Goal: Task Accomplishment & Management: Manage account settings

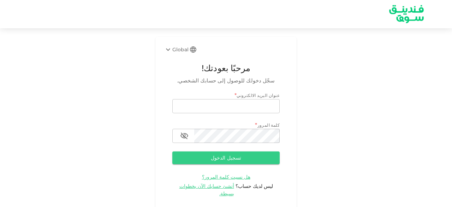
click at [206, 106] on input "email" at bounding box center [225, 106] width 107 height 14
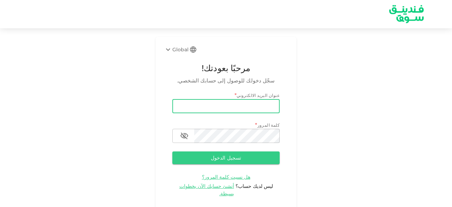
type input "[EMAIL_ADDRESS][DOMAIN_NAME]"
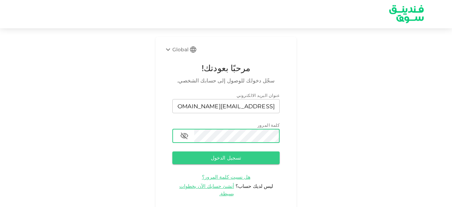
click at [172, 151] on button "تسجيل الدخول" at bounding box center [225, 157] width 107 height 13
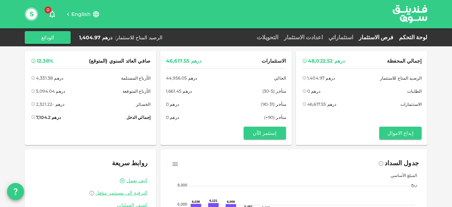
click at [393, 37] on link "فرص الاستثمار" at bounding box center [376, 37] width 40 height 7
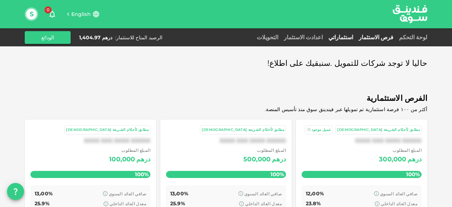
click at [352, 36] on link "استثماراتي" at bounding box center [341, 37] width 30 height 7
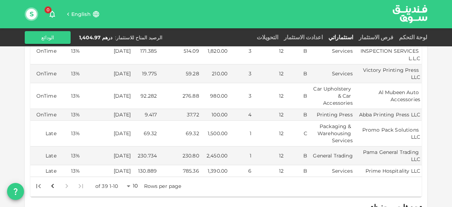
scroll to position [177, 0]
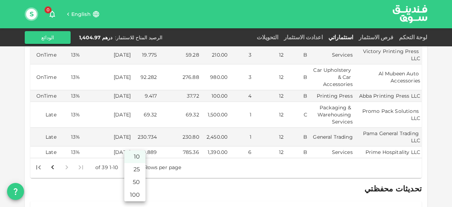
click at [130, 150] on body "English 0 S لوحة التحكم فرص الاستثمار استثماراتي اعدادت الاستثمار التحويلات الر…" at bounding box center [226, 103] width 452 height 207
click at [136, 183] on li "50" at bounding box center [134, 182] width 21 height 13
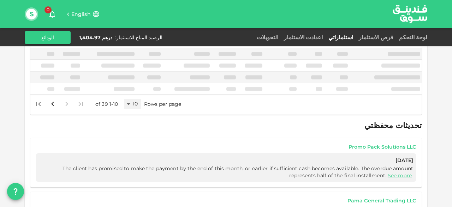
type input "50"
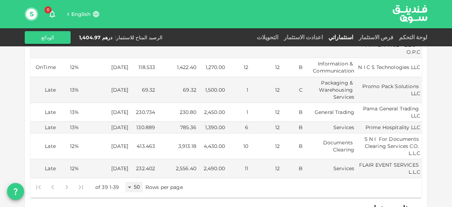
scroll to position [742, 0]
